Goal: Navigation & Orientation: Find specific page/section

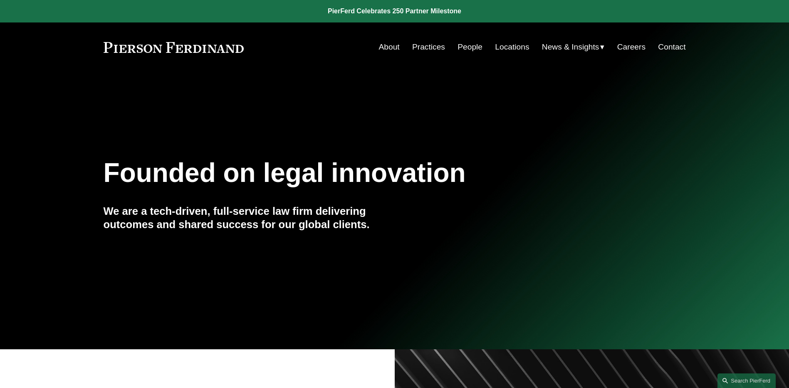
click at [468, 44] on link "People" at bounding box center [470, 47] width 25 height 16
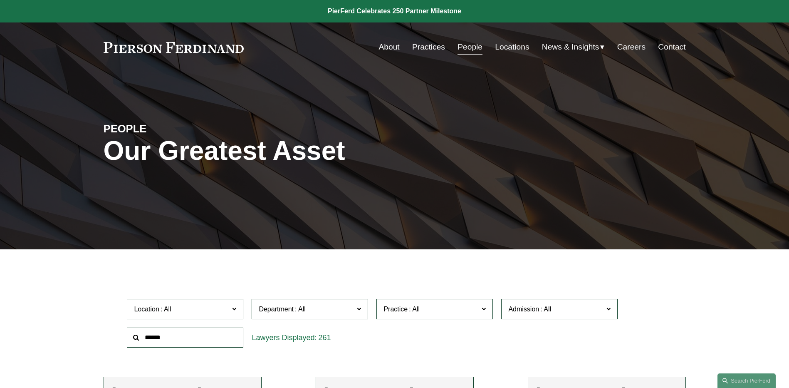
click at [0, 0] on span "News" at bounding box center [0, 0] width 0 height 0
